Goal: Browse casually

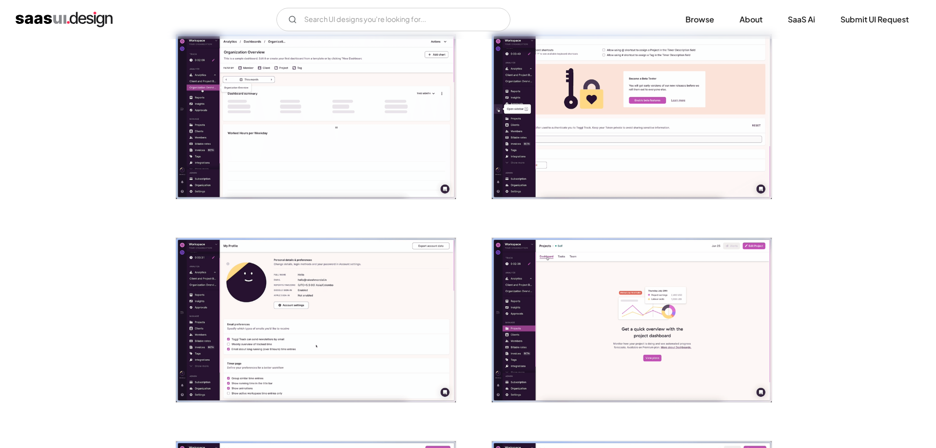
scroll to position [547, 0]
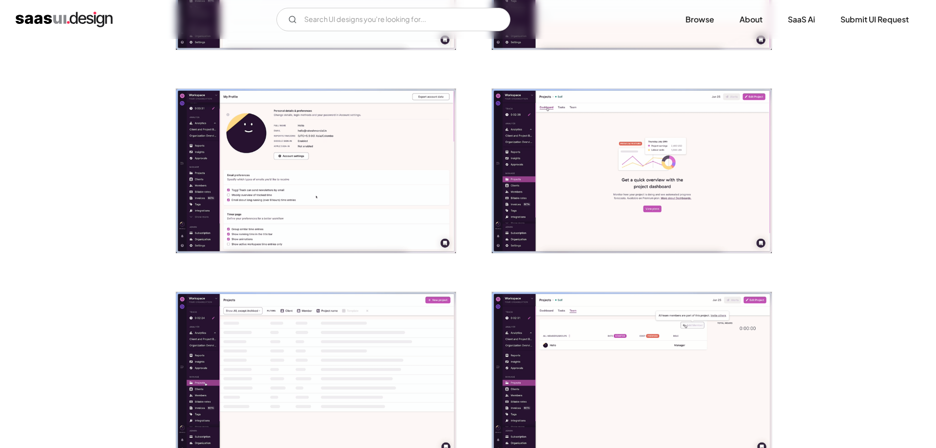
click at [317, 241] on img "open lightbox" at bounding box center [316, 171] width 280 height 165
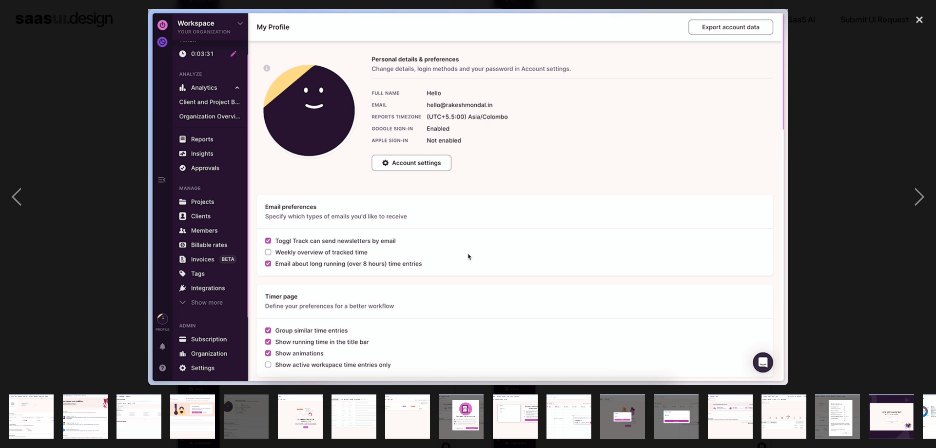
click at [49, 268] on div at bounding box center [468, 197] width 936 height 376
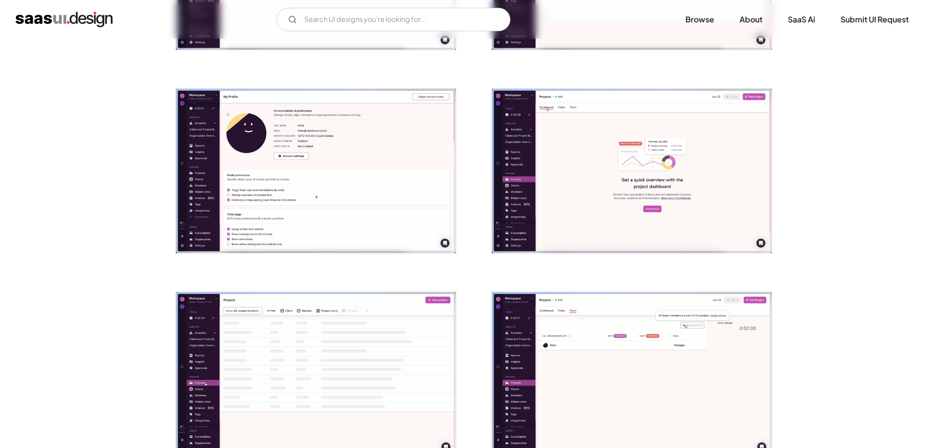
click at [554, 222] on img "open lightbox" at bounding box center [632, 171] width 280 height 165
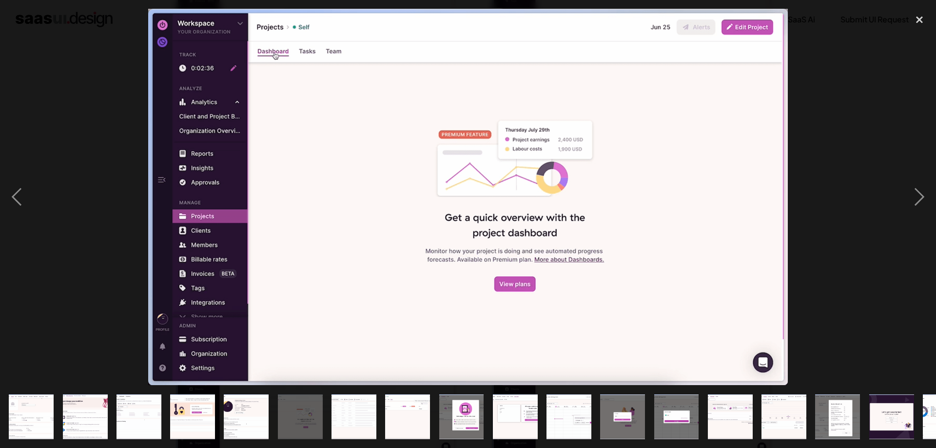
click at [133, 261] on div at bounding box center [468, 197] width 936 height 376
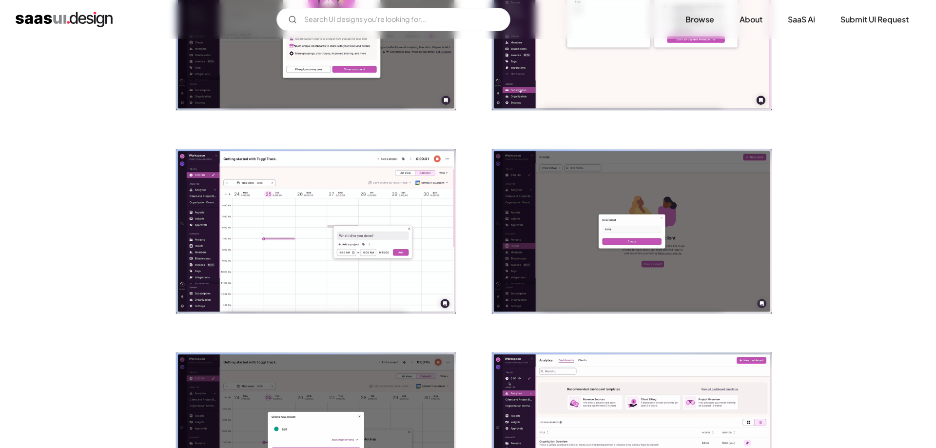
scroll to position [1094, 0]
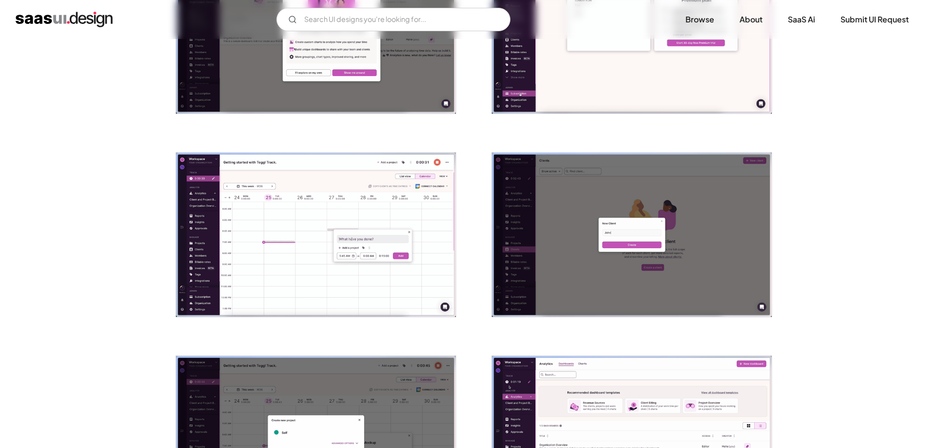
click at [318, 304] on img "open lightbox" at bounding box center [316, 235] width 280 height 165
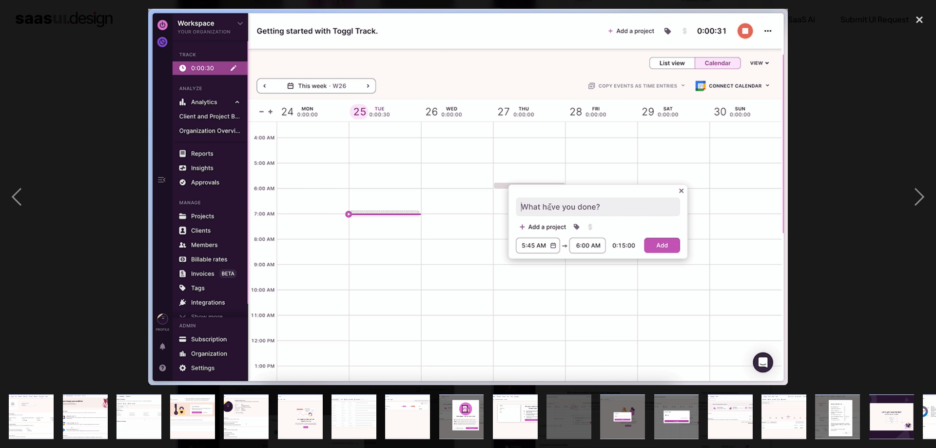
click at [522, 417] on img "show item 10 of 21" at bounding box center [515, 416] width 76 height 45
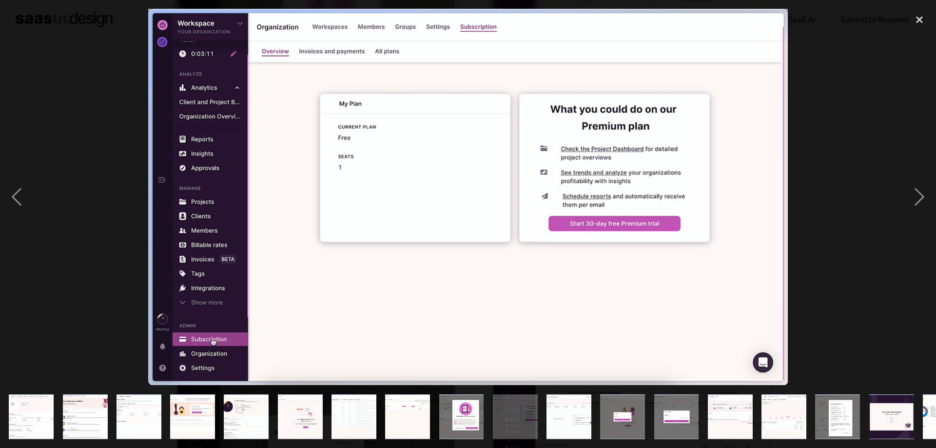
click at [456, 417] on img "show item 9 of 21" at bounding box center [461, 416] width 76 height 45
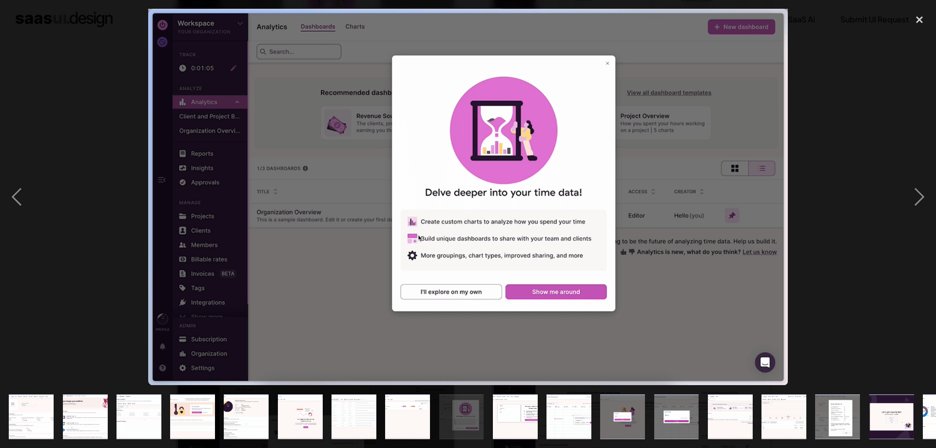
click at [408, 417] on img "show item 8 of 21" at bounding box center [408, 416] width 76 height 45
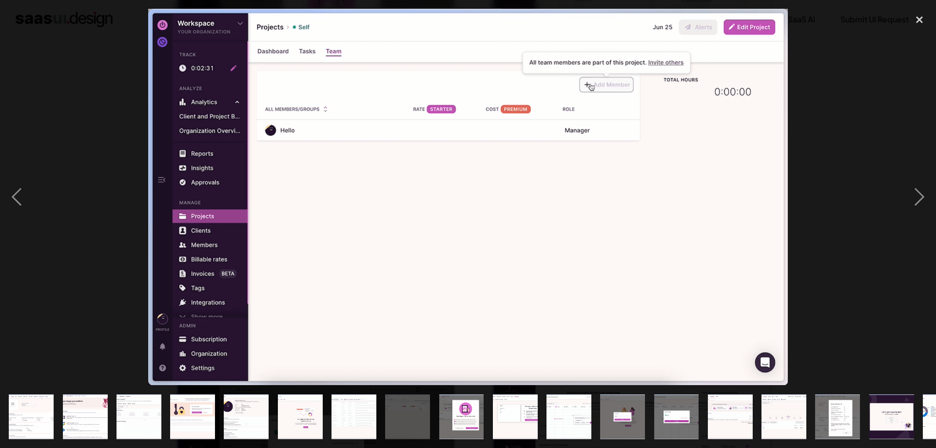
click at [360, 430] on img "show item 7 of 21" at bounding box center [354, 416] width 76 height 45
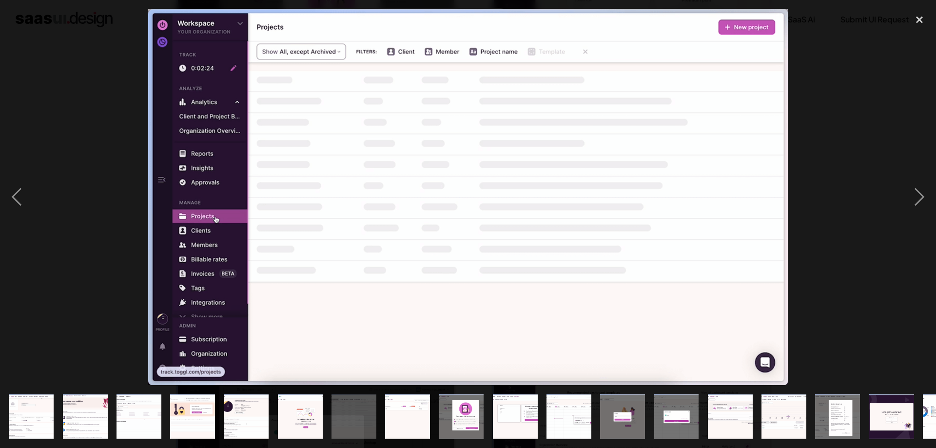
click at [315, 427] on img "show item 6 of 21" at bounding box center [300, 416] width 76 height 45
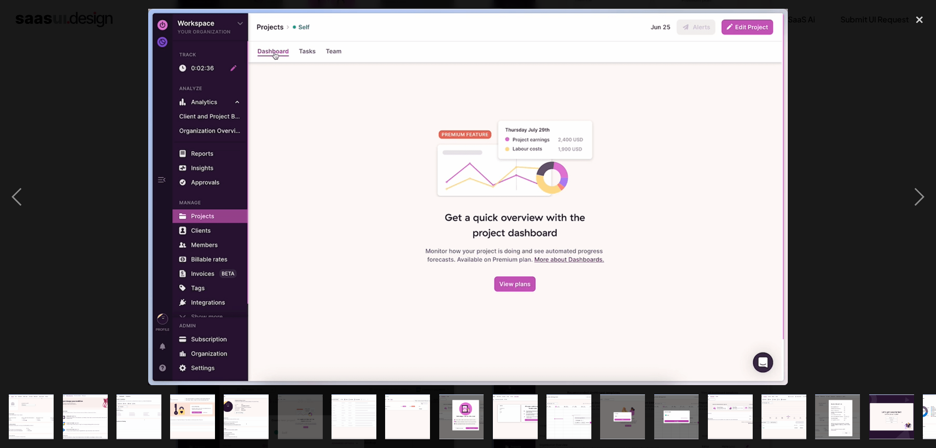
click at [241, 429] on img "show item 5 of 21" at bounding box center [246, 416] width 76 height 45
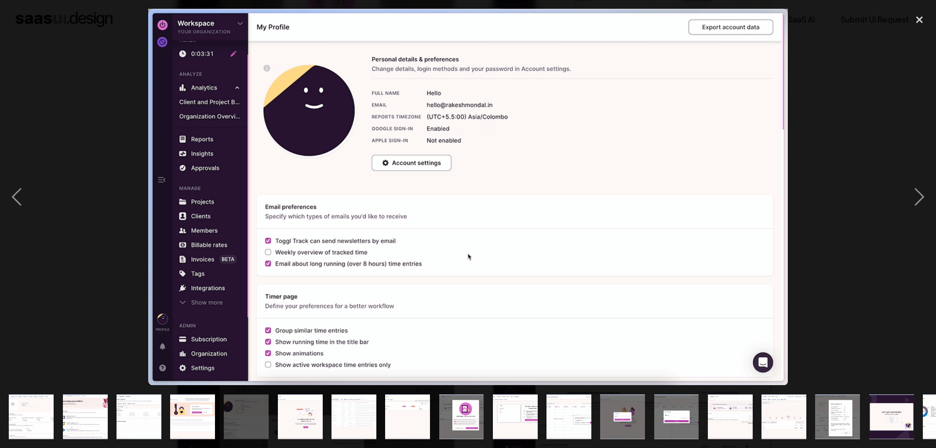
click at [296, 426] on img "show item 6 of 21" at bounding box center [300, 416] width 76 height 45
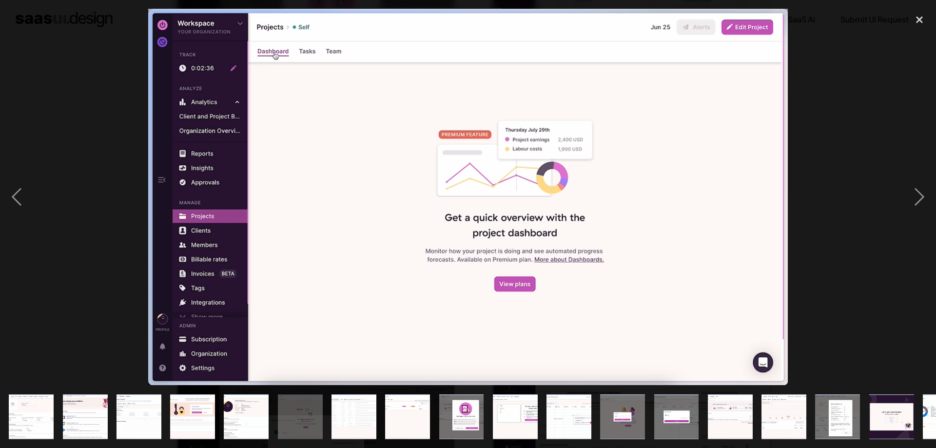
click at [226, 431] on img "show item 5 of 21" at bounding box center [246, 416] width 76 height 45
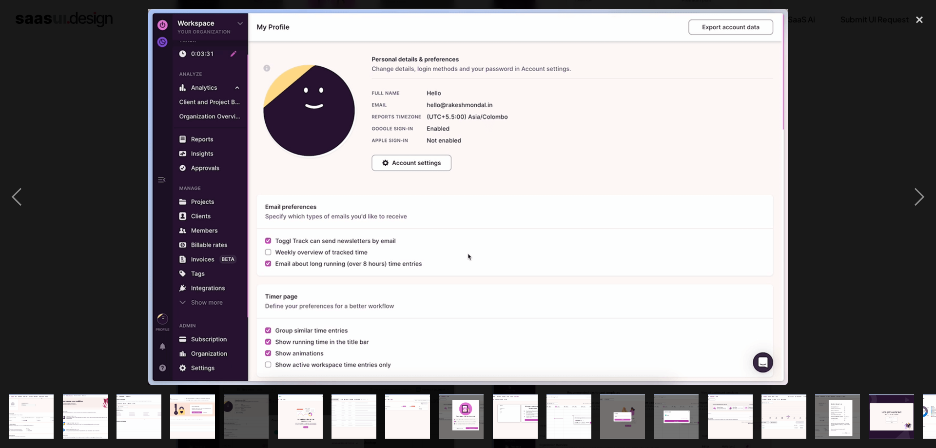
click at [202, 427] on img "show item 4 of 21" at bounding box center [193, 416] width 76 height 45
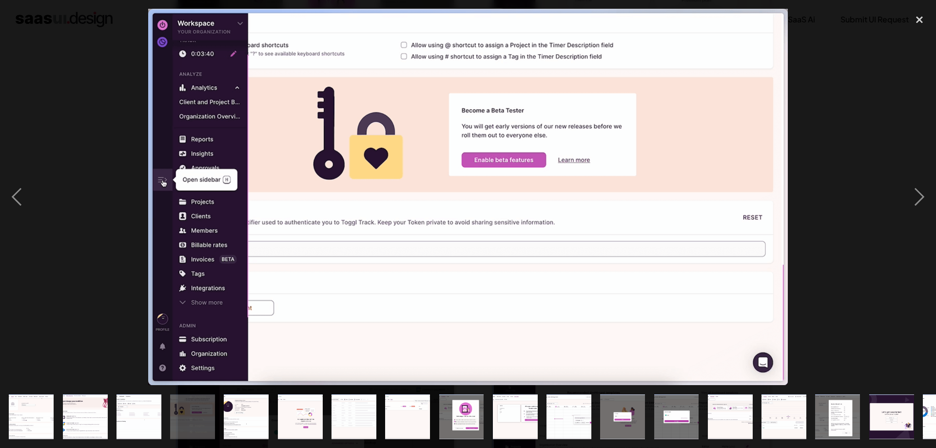
click at [147, 421] on img "show item 3 of 21" at bounding box center [139, 416] width 76 height 45
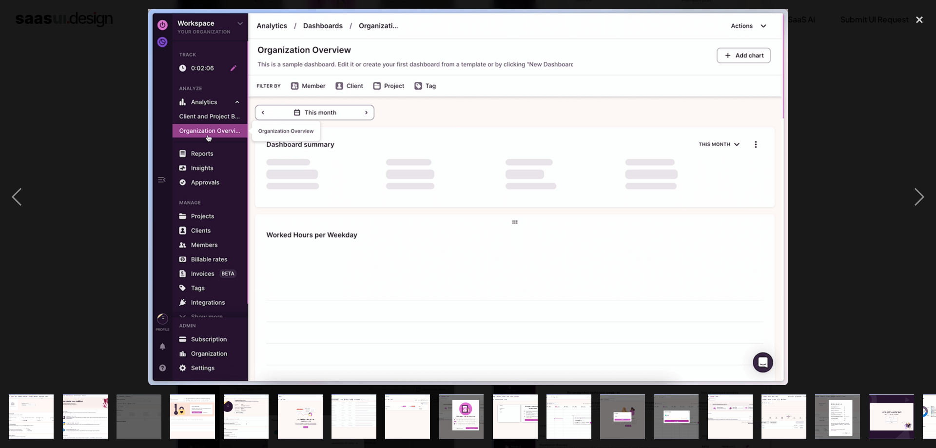
click at [84, 417] on img "show item 2 of 21" at bounding box center [85, 416] width 76 height 45
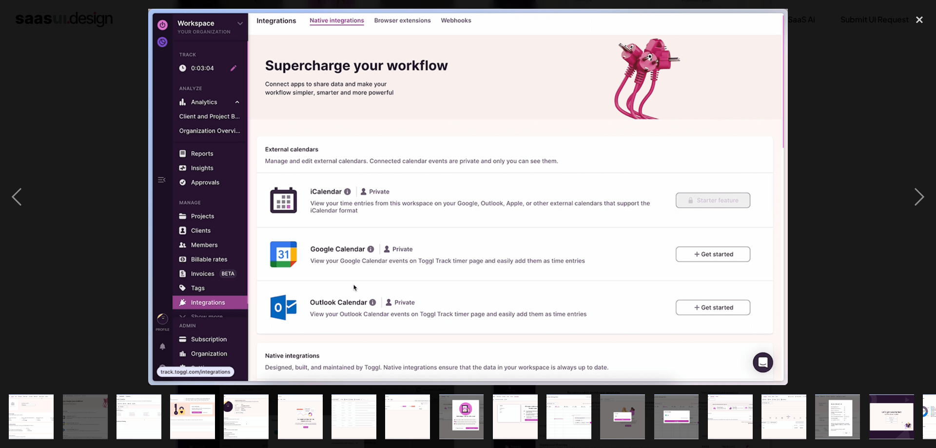
click at [45, 416] on img "show item 1 of 21" at bounding box center [31, 416] width 76 height 45
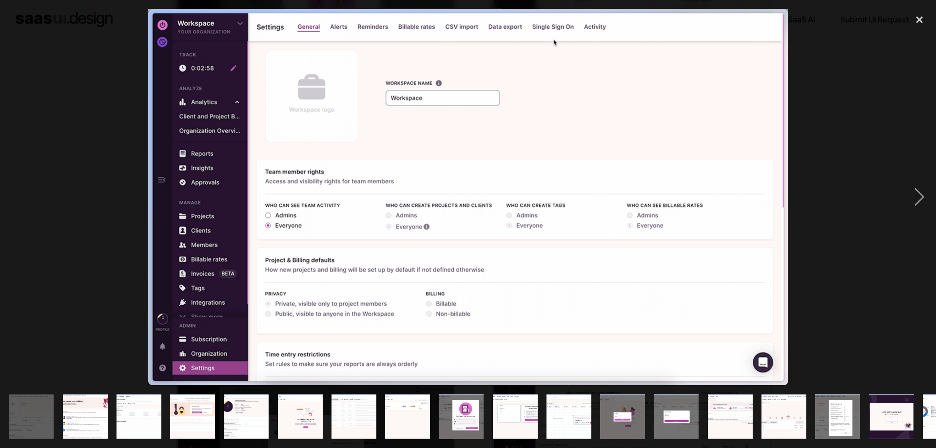
click at [75, 422] on img "show item 2 of 21" at bounding box center [85, 416] width 76 height 45
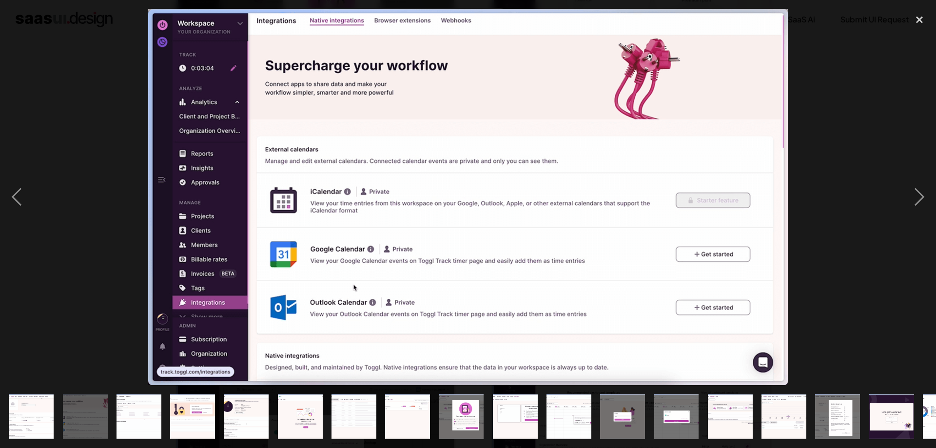
click at [152, 417] on img "show item 3 of 21" at bounding box center [139, 416] width 76 height 45
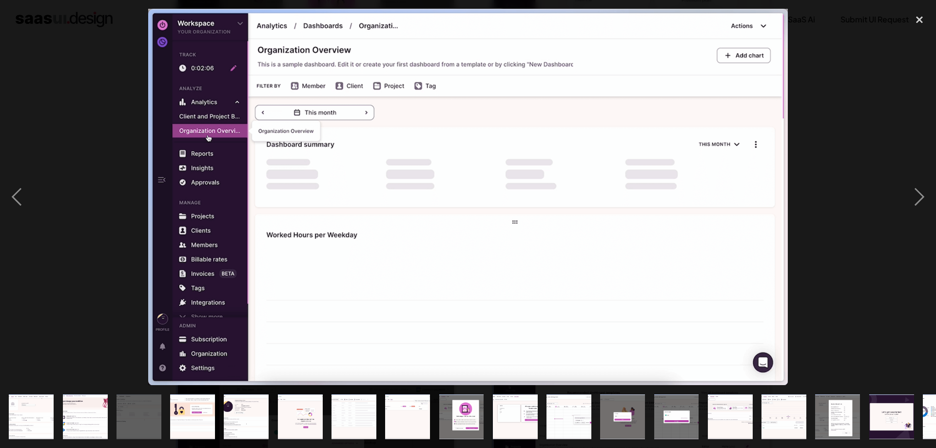
click at [203, 417] on img "show item 4 of 21" at bounding box center [193, 416] width 76 height 45
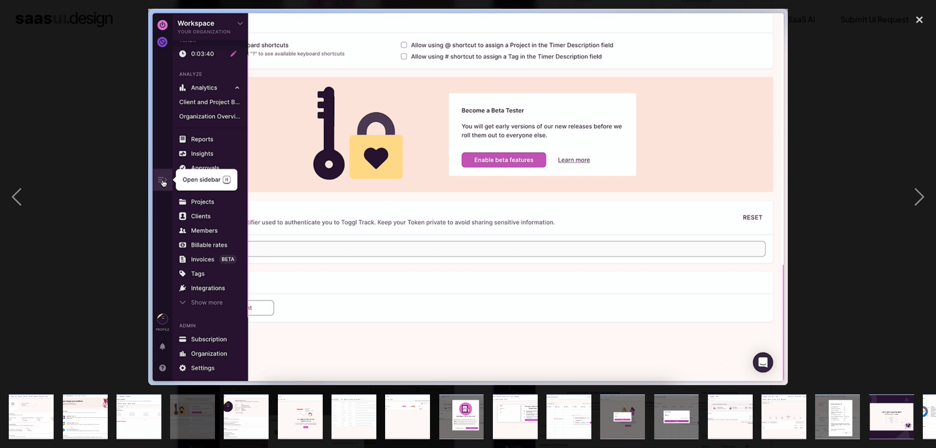
click at [252, 414] on img "show item 5 of 21" at bounding box center [246, 416] width 76 height 45
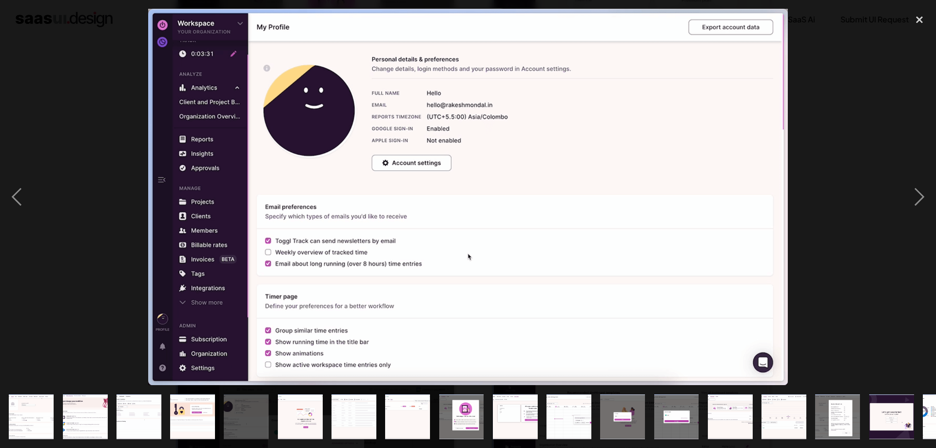
click at [310, 416] on img "show item 6 of 21" at bounding box center [300, 416] width 76 height 45
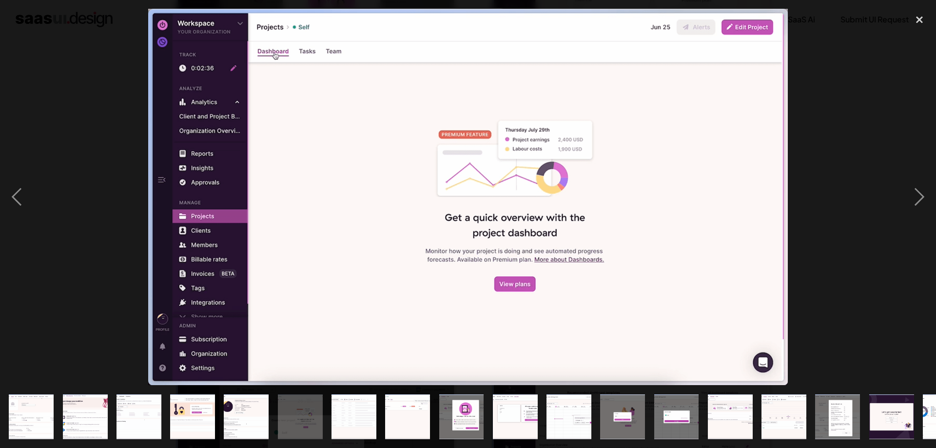
click at [386, 411] on img "show item 8 of 21" at bounding box center [408, 416] width 76 height 45
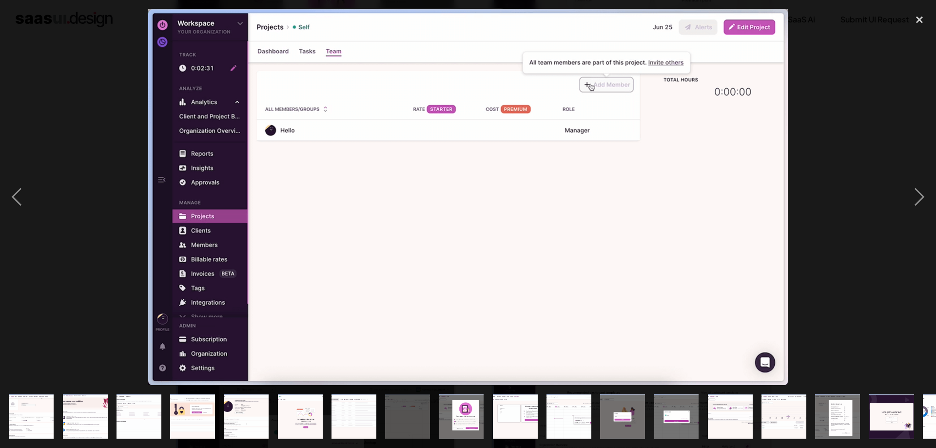
click at [371, 413] on img "show item 7 of 21" at bounding box center [354, 416] width 76 height 45
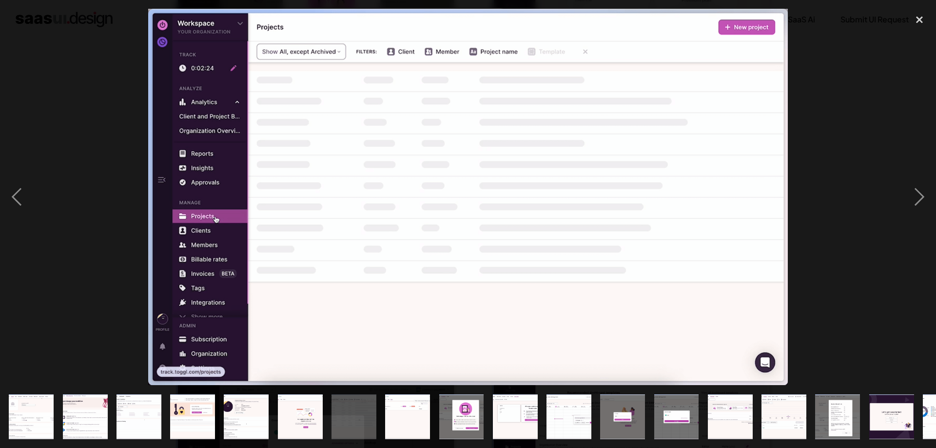
click at [459, 419] on img "show item 9 of 21" at bounding box center [461, 416] width 76 height 45
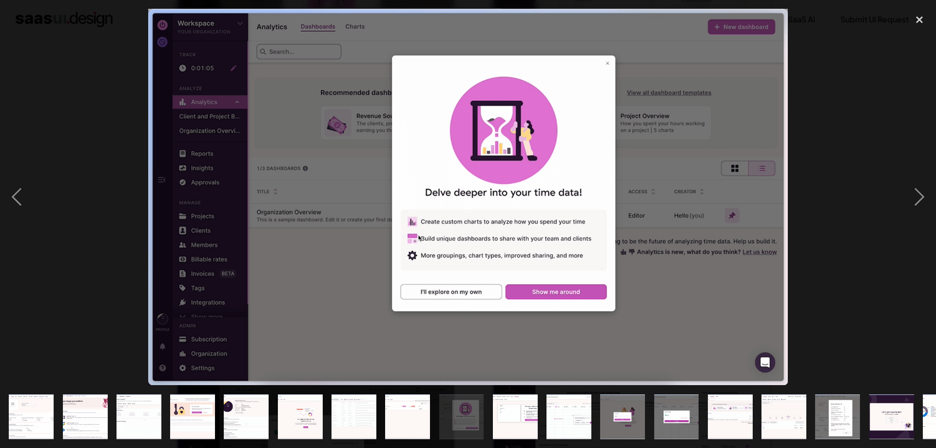
click at [525, 420] on img "show item 10 of 21" at bounding box center [515, 416] width 76 height 45
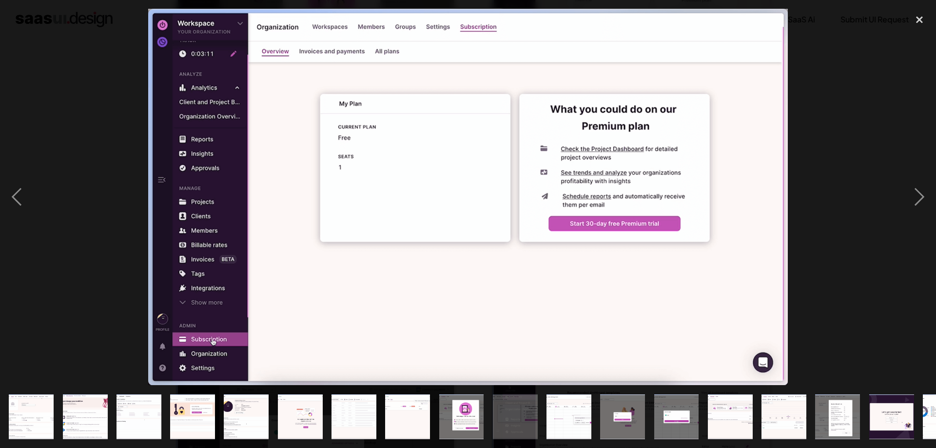
click at [569, 418] on img "show item 11 of 21" at bounding box center [569, 416] width 76 height 45
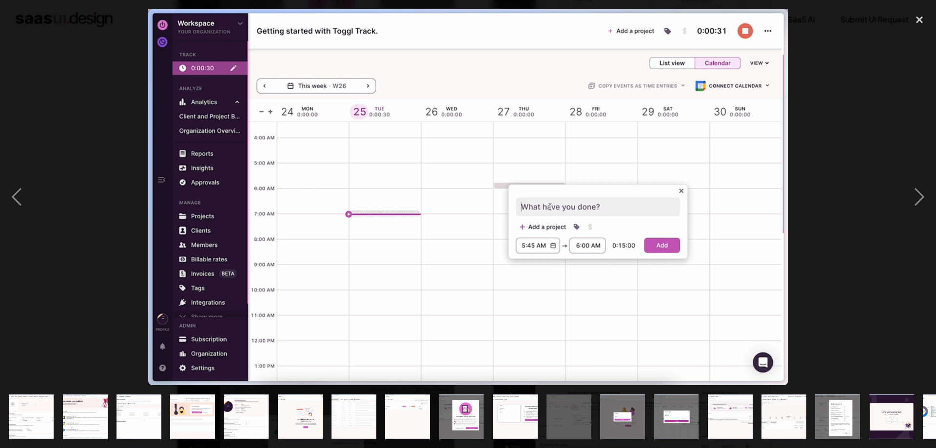
click at [636, 415] on img "show item 12 of 21" at bounding box center [623, 416] width 76 height 45
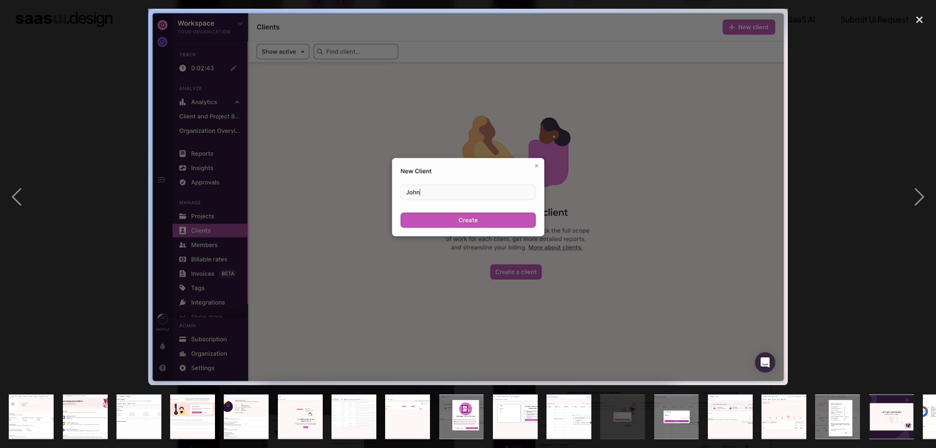
click at [674, 414] on img "show item 13 of 21" at bounding box center [676, 416] width 76 height 45
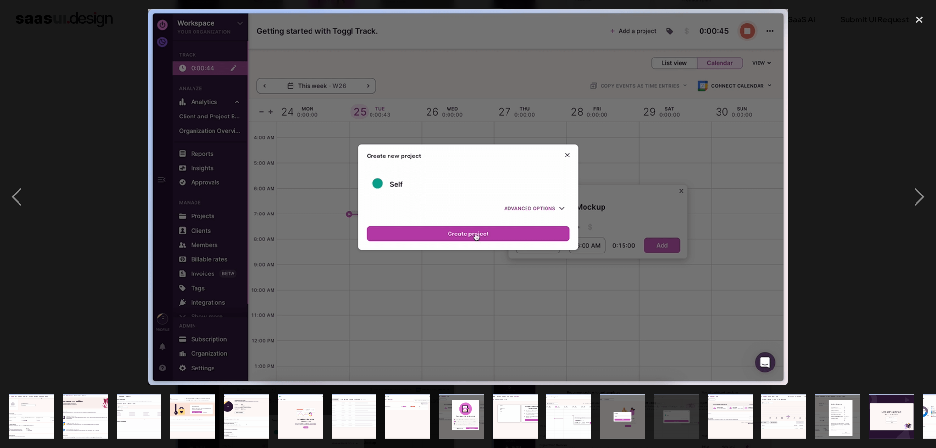
click at [576, 418] on img "show item 11 of 21" at bounding box center [569, 416] width 76 height 45
